Goal: Information Seeking & Learning: Learn about a topic

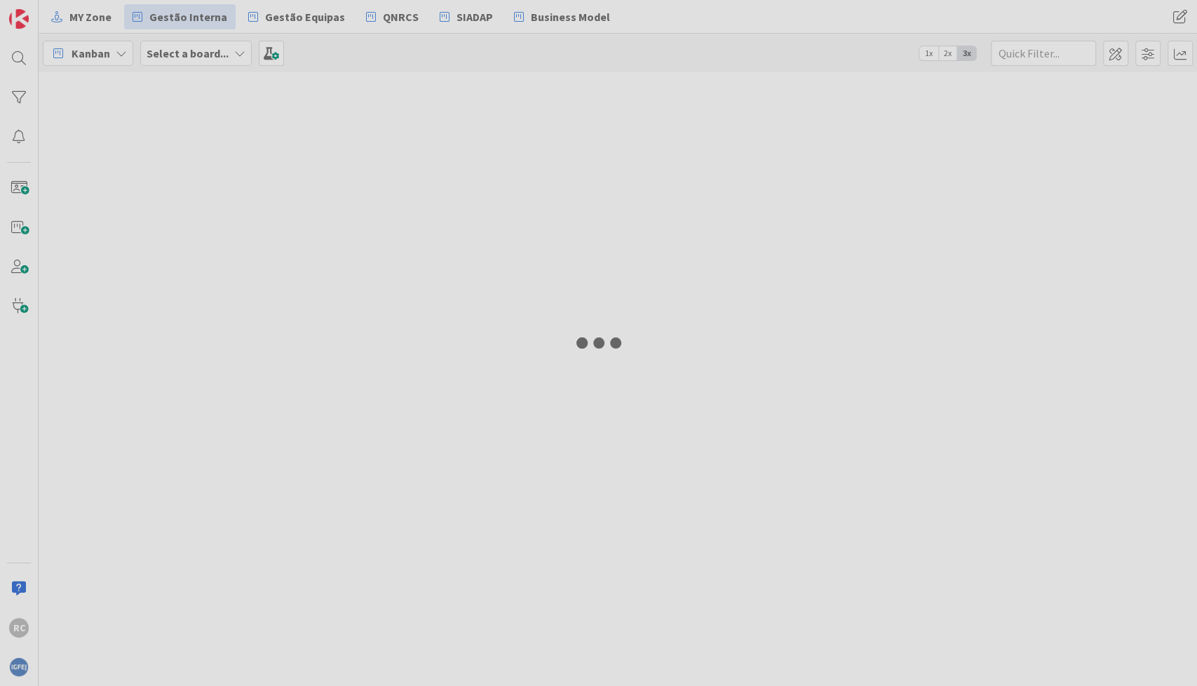
type input "survey"
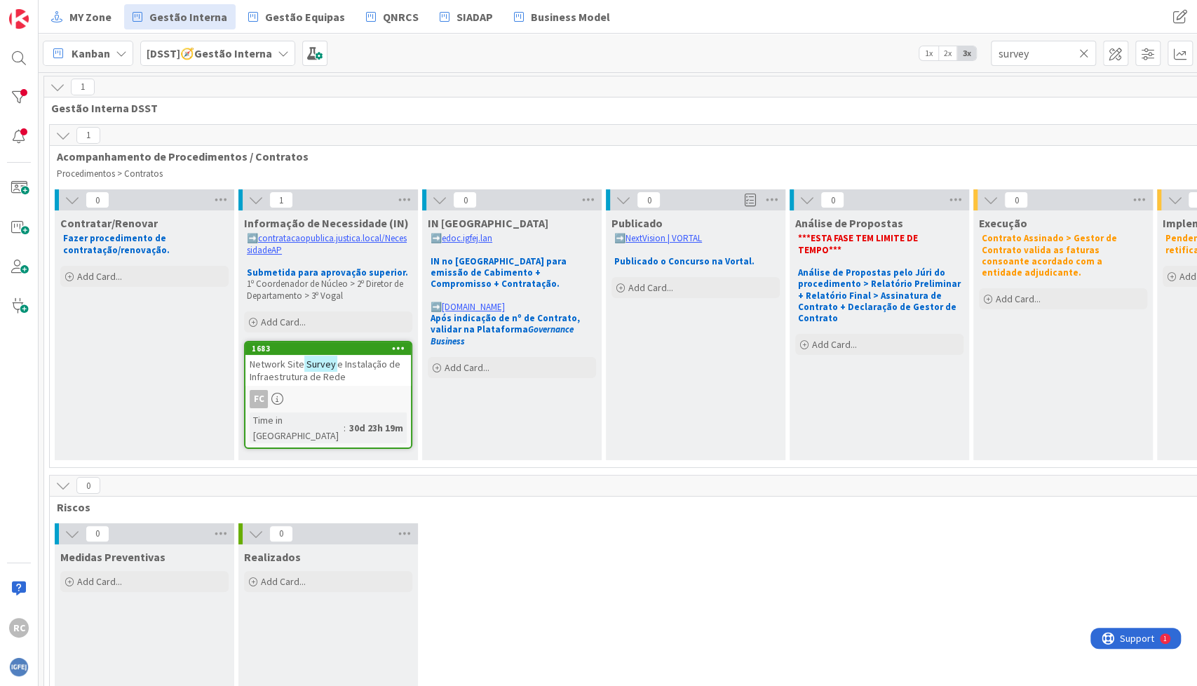
click at [349, 369] on div "Network Site Survey e Instalação de Infraestrutura de Rede" at bounding box center [328, 370] width 166 height 31
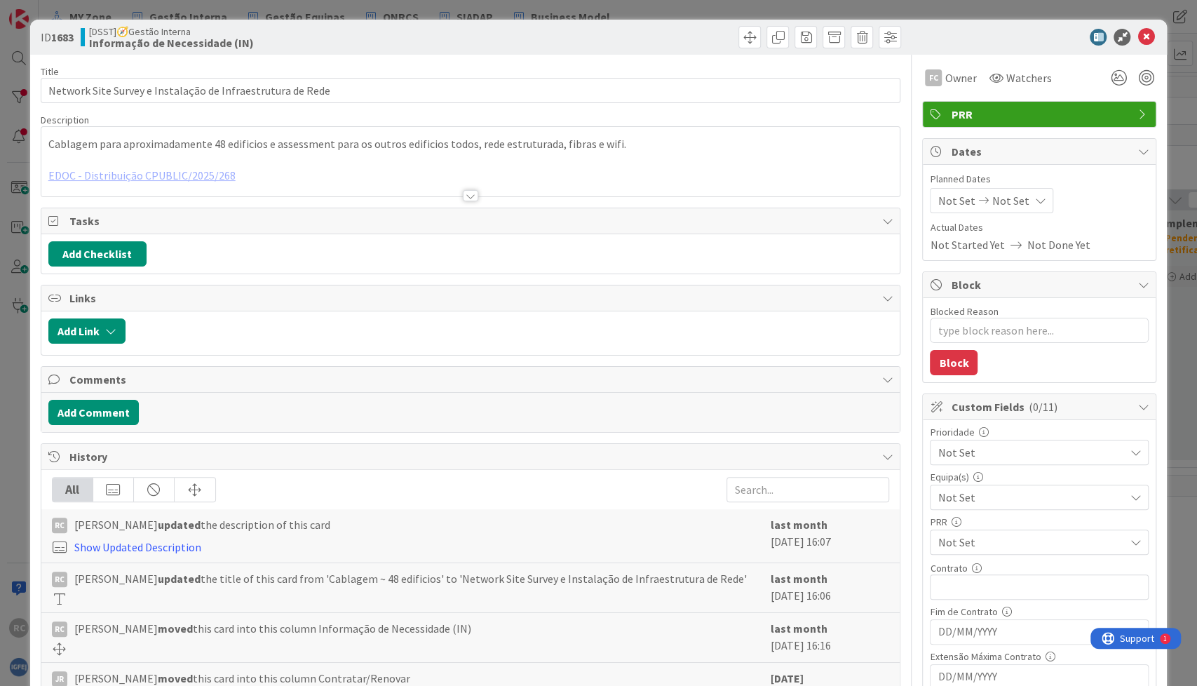
type textarea "x"
click at [258, 177] on div at bounding box center [470, 179] width 859 height 36
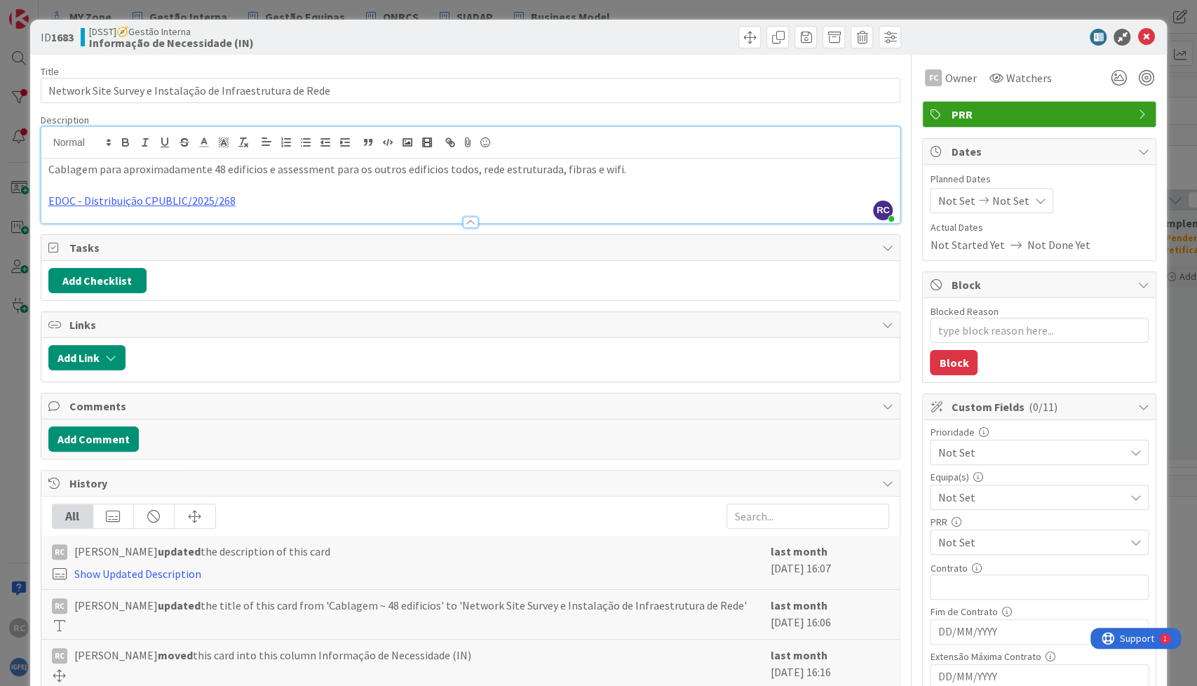
click at [236, 208] on div at bounding box center [470, 215] width 859 height 15
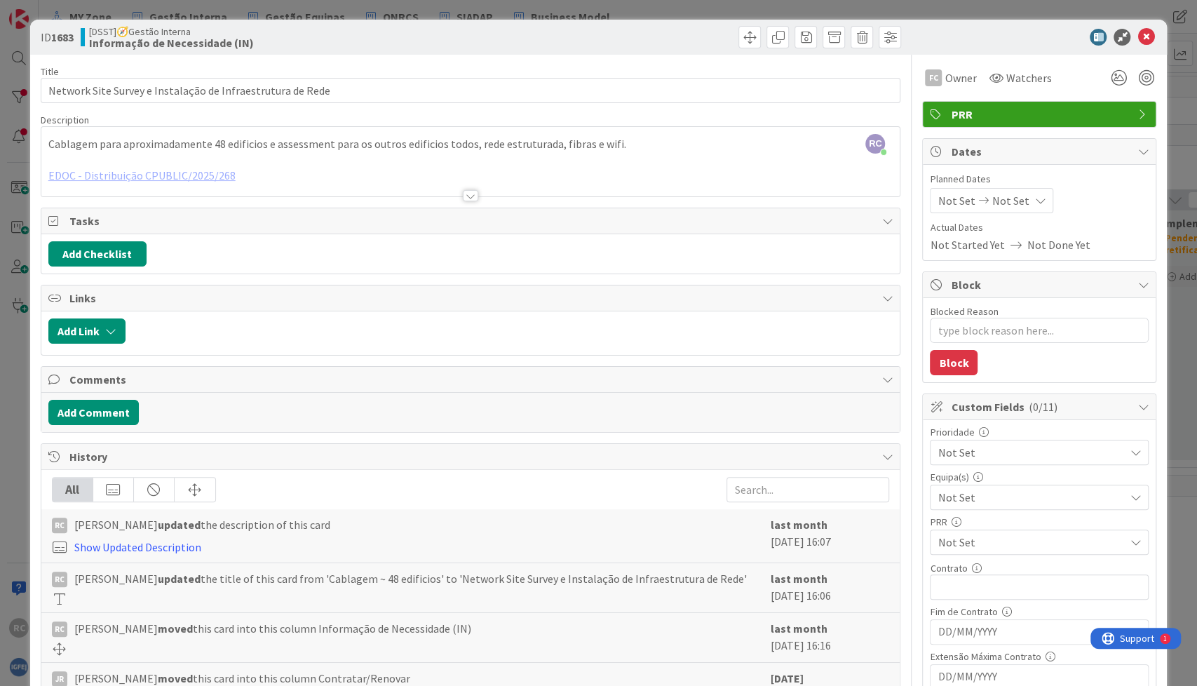
click at [266, 174] on div at bounding box center [470, 179] width 859 height 36
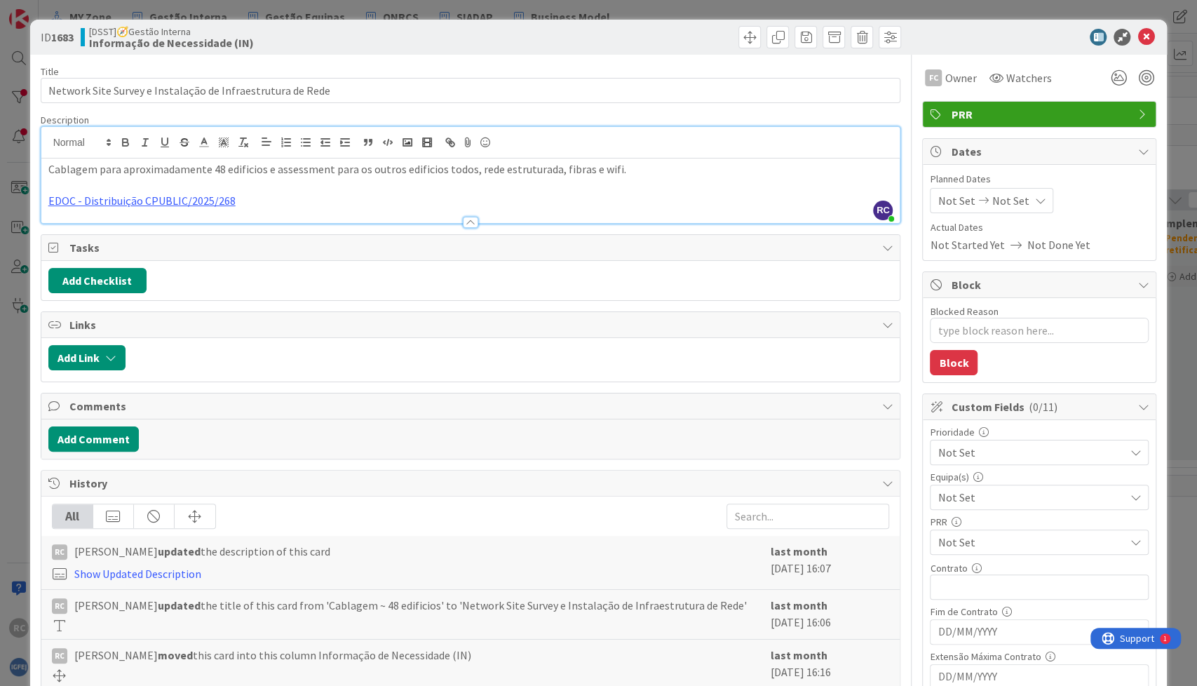
click at [266, 174] on p "Cablagem para aproximadamente 48 edificios e assessment para os outros edificio…" at bounding box center [470, 169] width 845 height 16
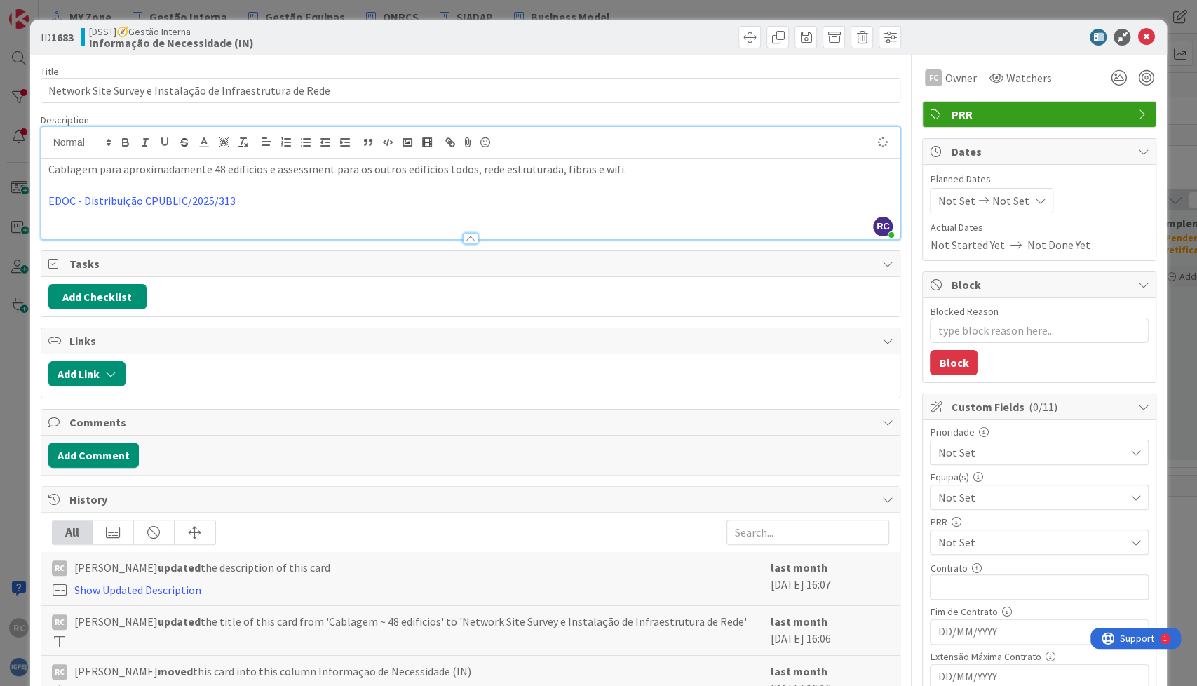
type textarea "x"
click at [581, 42] on icon at bounding box center [1146, 37] width 17 height 17
